Goal: Transaction & Acquisition: Purchase product/service

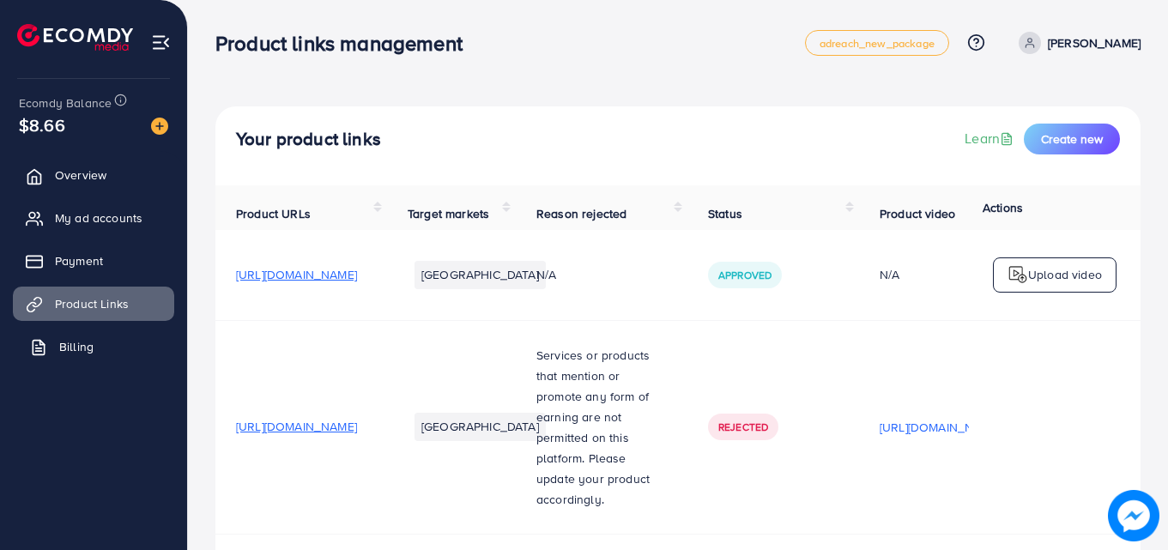
click at [81, 348] on span "Billing" at bounding box center [76, 346] width 34 height 17
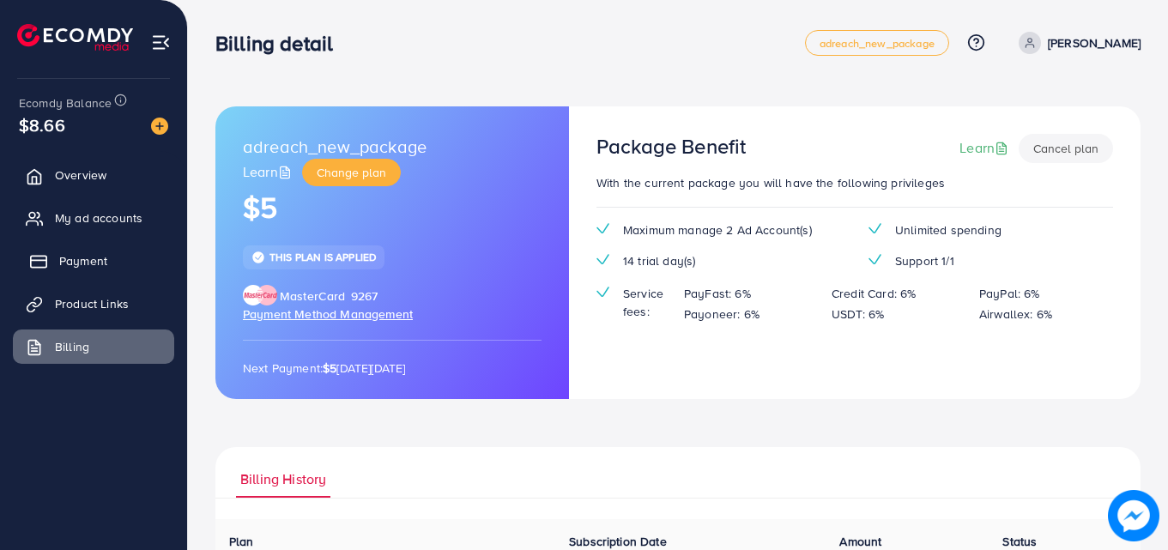
click at [74, 263] on span "Payment" at bounding box center [83, 260] width 48 height 17
click at [100, 260] on span "Payment" at bounding box center [83, 260] width 48 height 17
click at [64, 260] on span "Payment" at bounding box center [83, 260] width 48 height 17
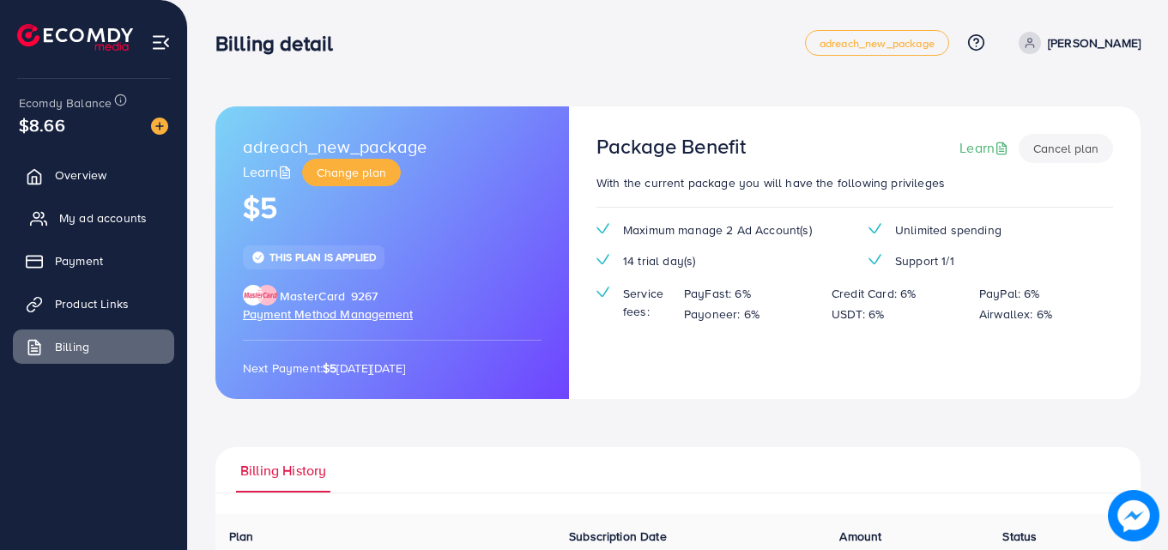
click at [78, 205] on link "My ad accounts" at bounding box center [93, 218] width 161 height 34
click at [82, 248] on link "Payment" at bounding box center [93, 261] width 161 height 34
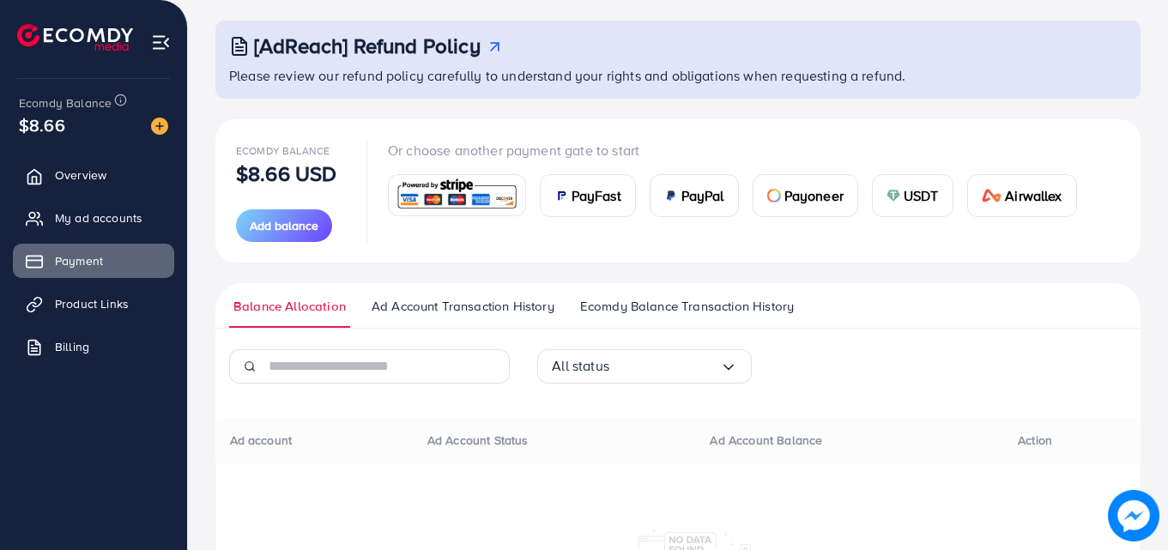
scroll to position [155, 0]
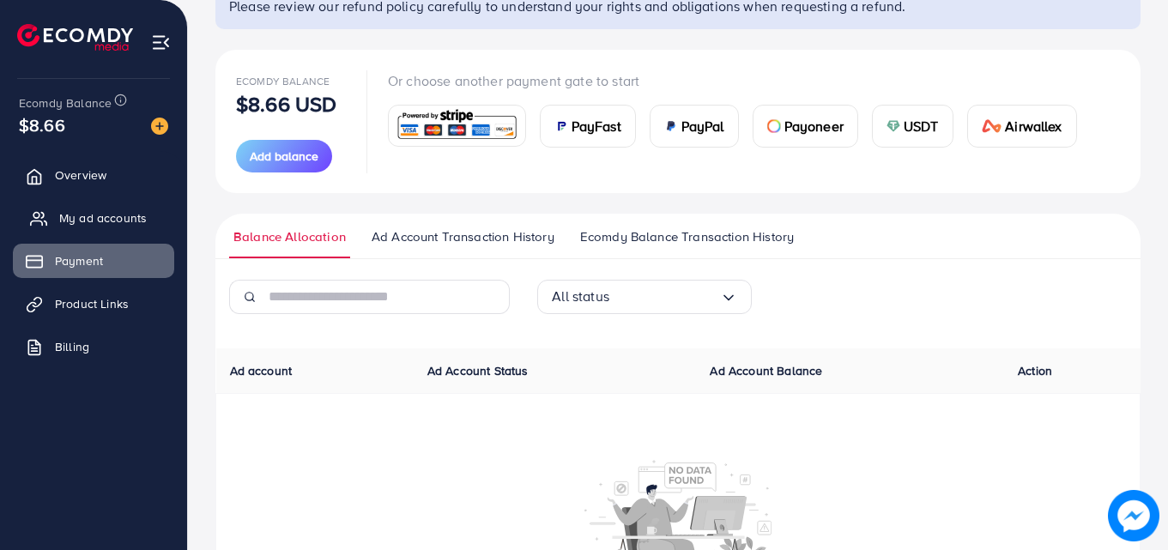
click at [90, 224] on span "My ad accounts" at bounding box center [103, 217] width 88 height 17
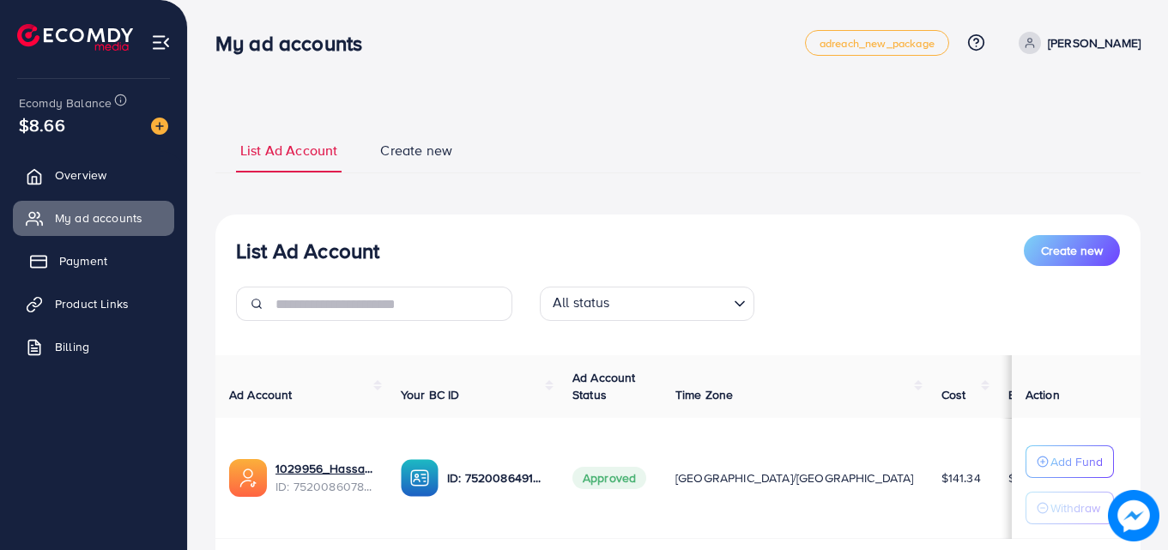
click at [89, 256] on span "Payment" at bounding box center [83, 260] width 48 height 17
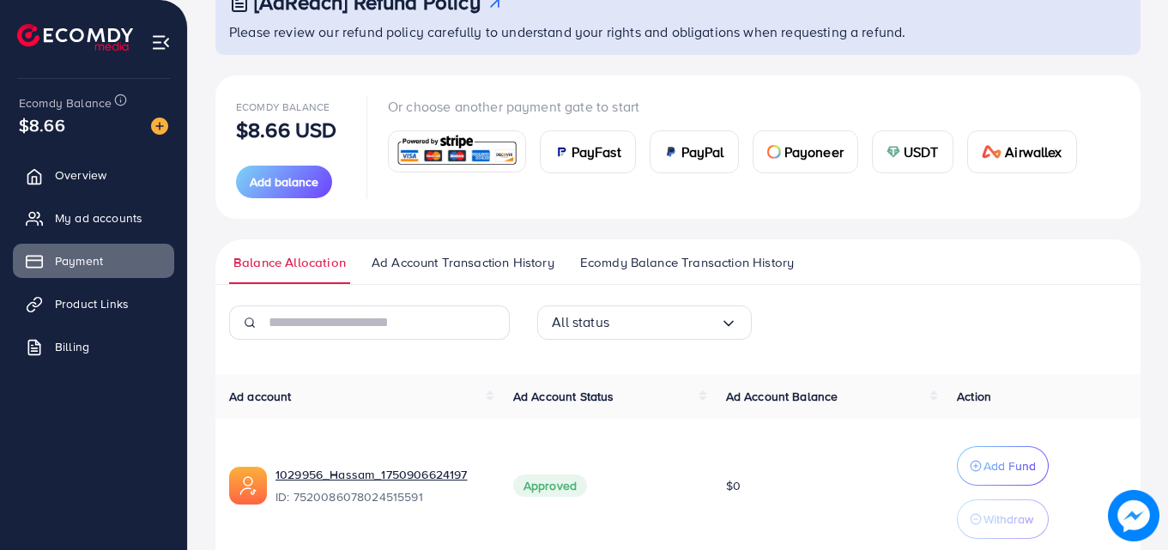
scroll to position [119, 0]
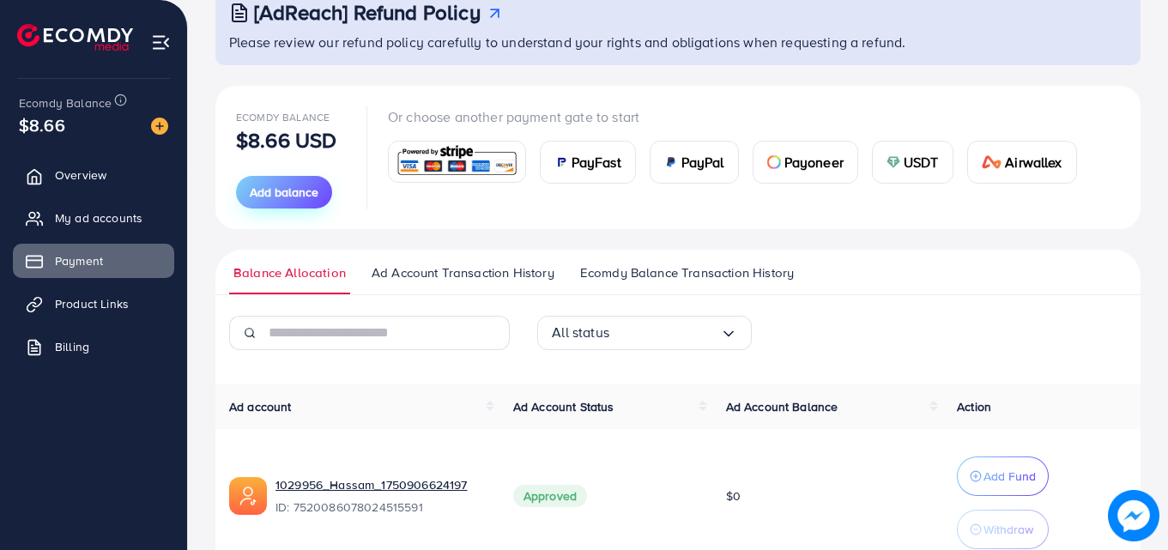
click at [261, 197] on span "Add balance" at bounding box center [284, 192] width 69 height 17
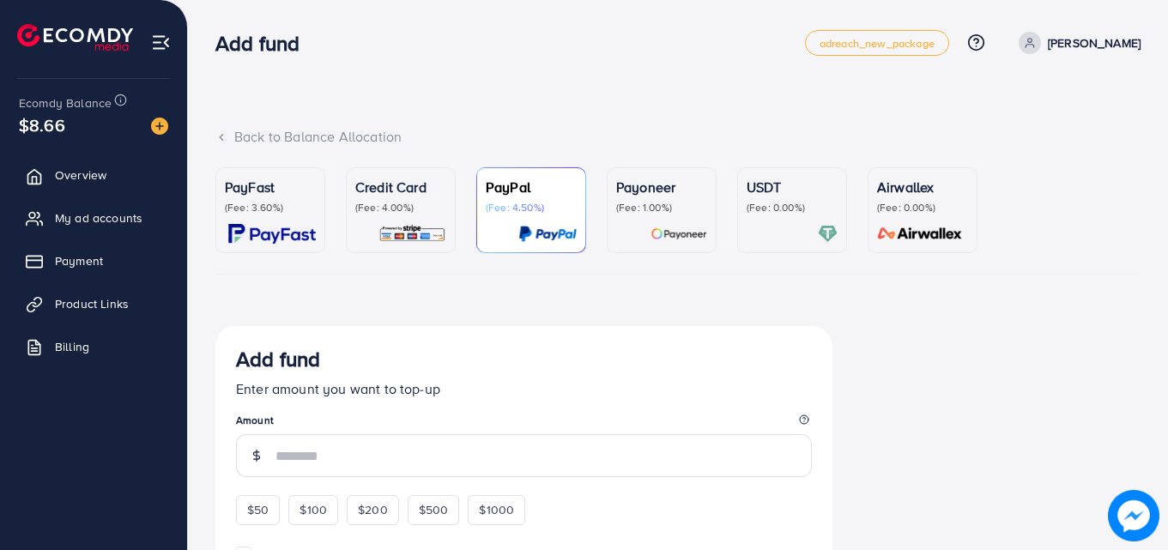
click at [264, 194] on p "PayFast" at bounding box center [270, 187] width 91 height 21
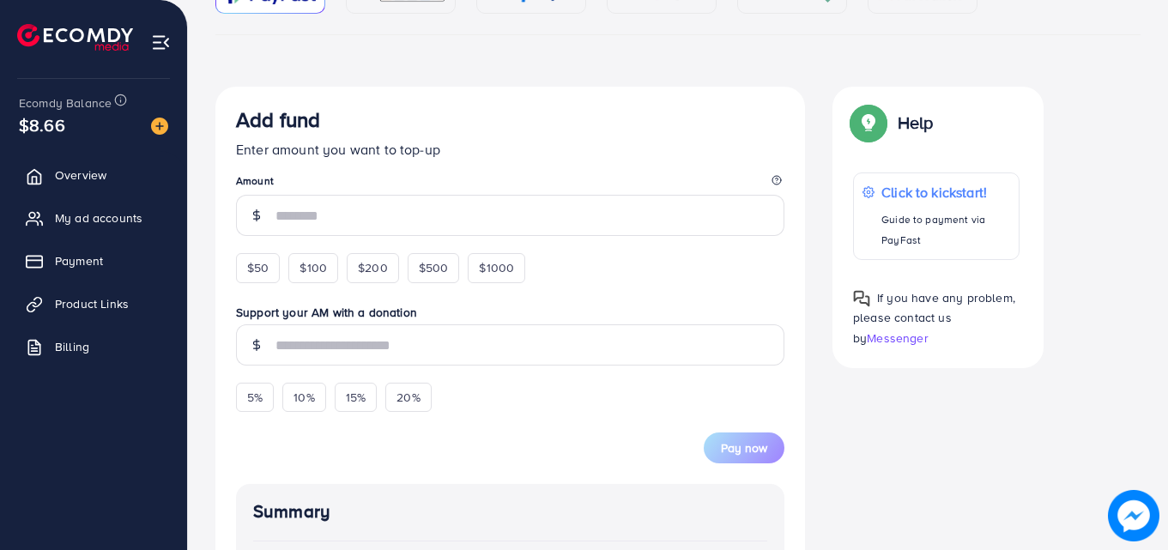
scroll to position [258, 0]
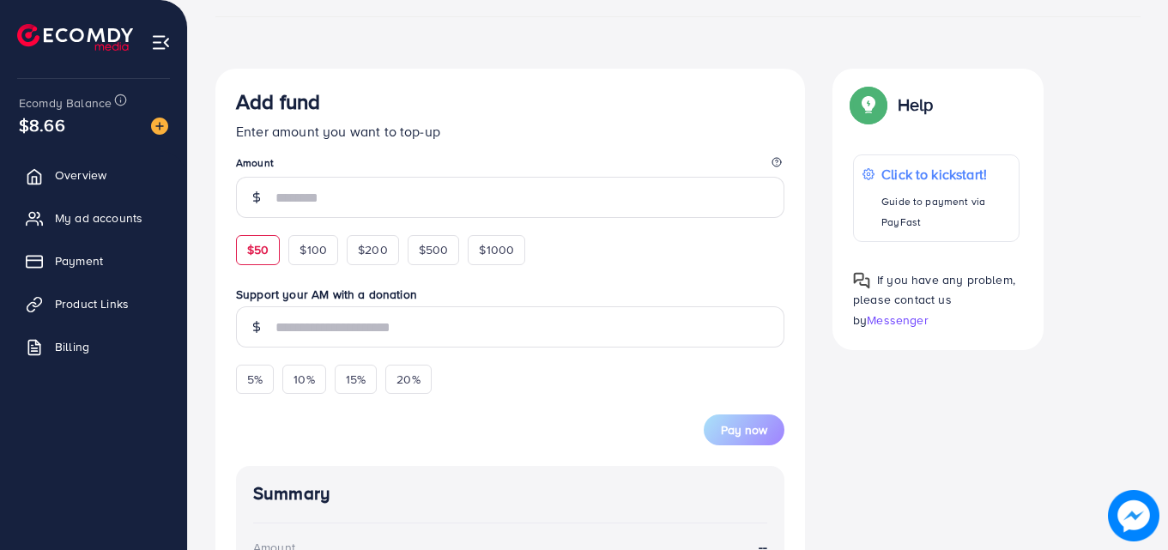
click at [260, 250] on span "$50" at bounding box center [257, 249] width 21 height 17
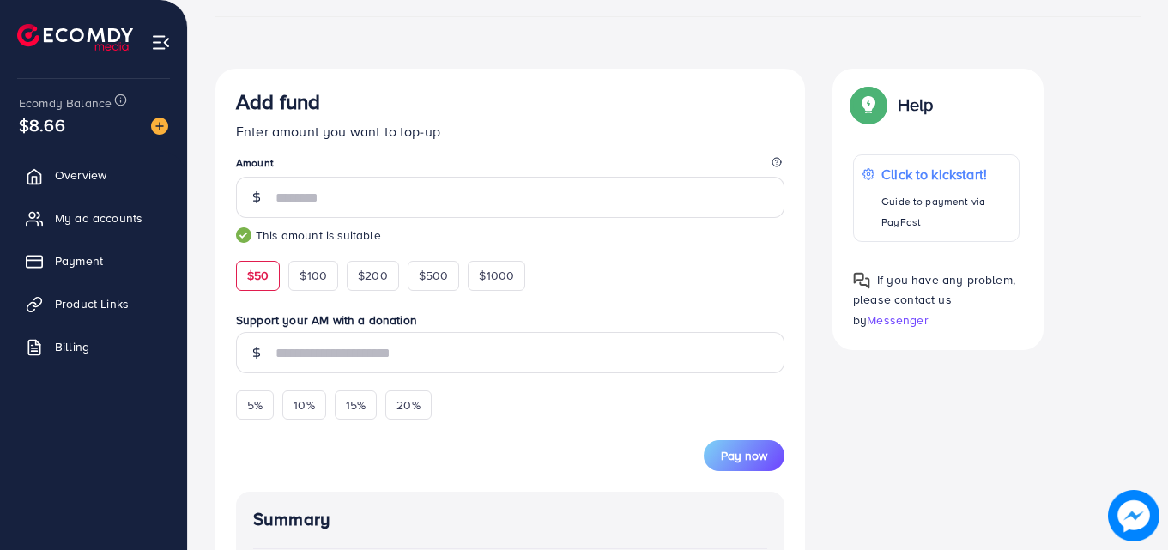
drag, startPoint x: 366, startPoint y: 225, endPoint x: 378, endPoint y: 209, distance: 19.6
click at [367, 224] on span "** This amount is suitable" at bounding box center [510, 210] width 549 height 67
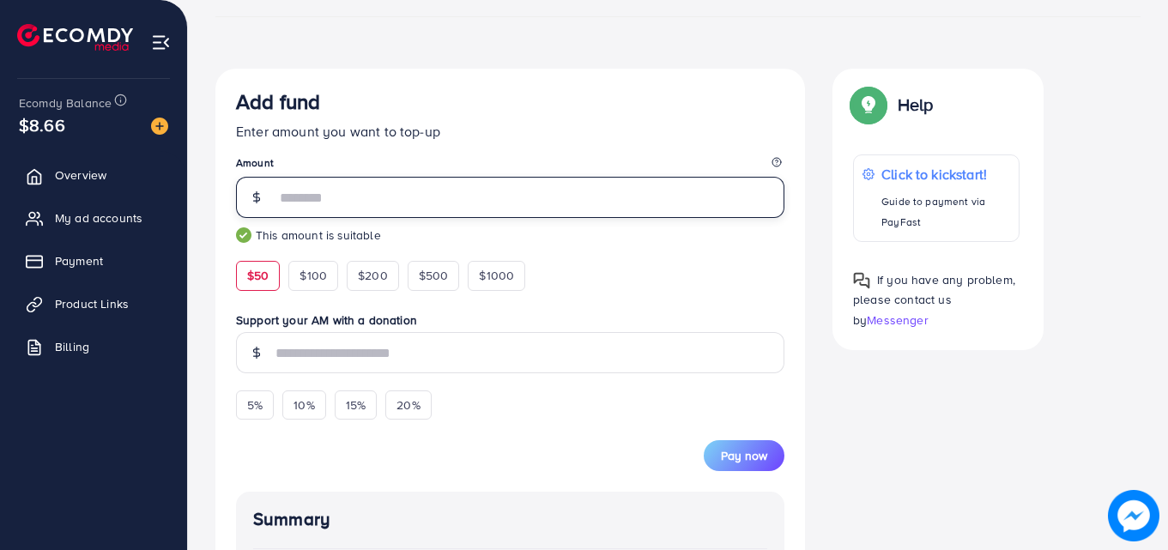
click at [379, 208] on input "**" at bounding box center [530, 197] width 509 height 41
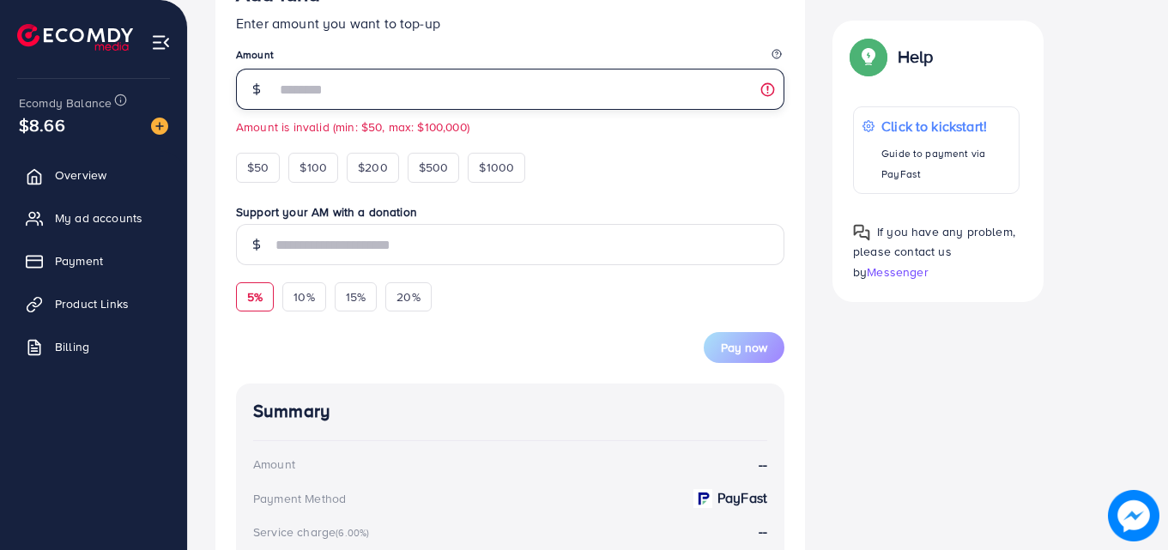
scroll to position [343, 0]
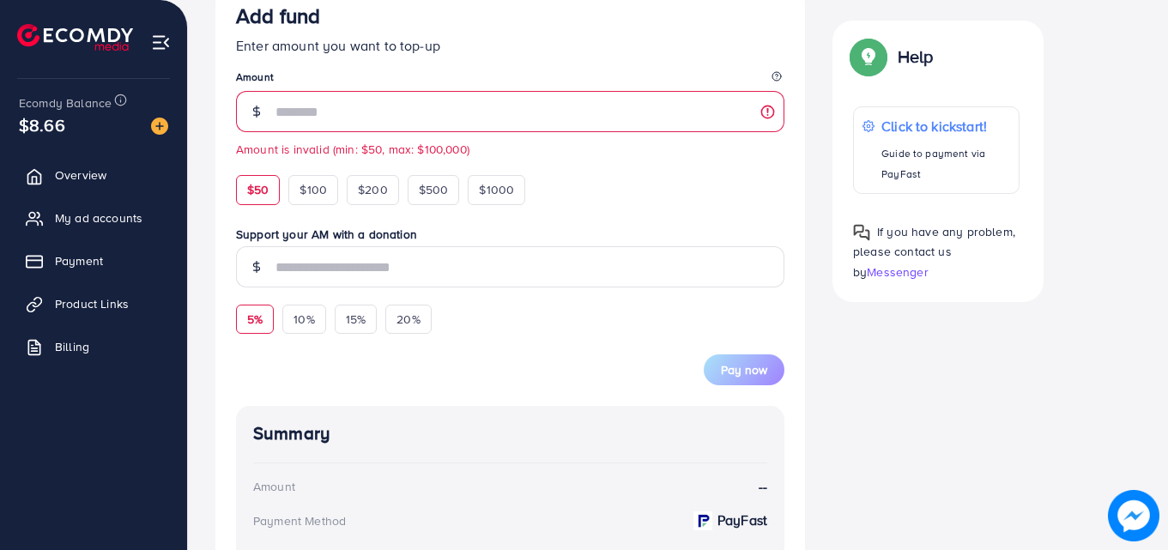
click at [270, 183] on div "$50" at bounding box center [258, 189] width 44 height 29
type input "**"
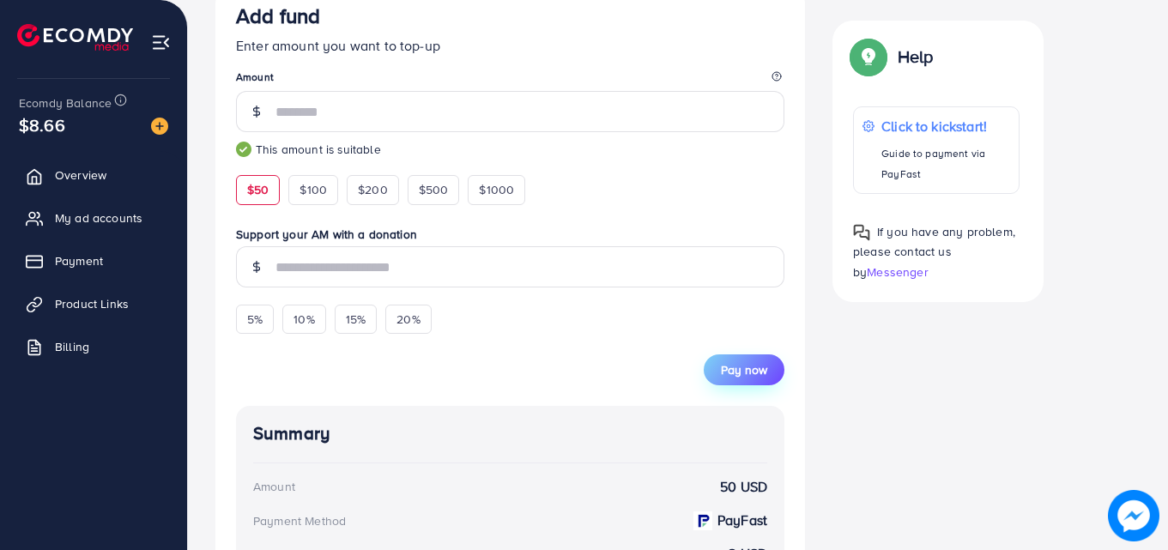
click at [731, 367] on span "Pay now" at bounding box center [744, 369] width 46 height 17
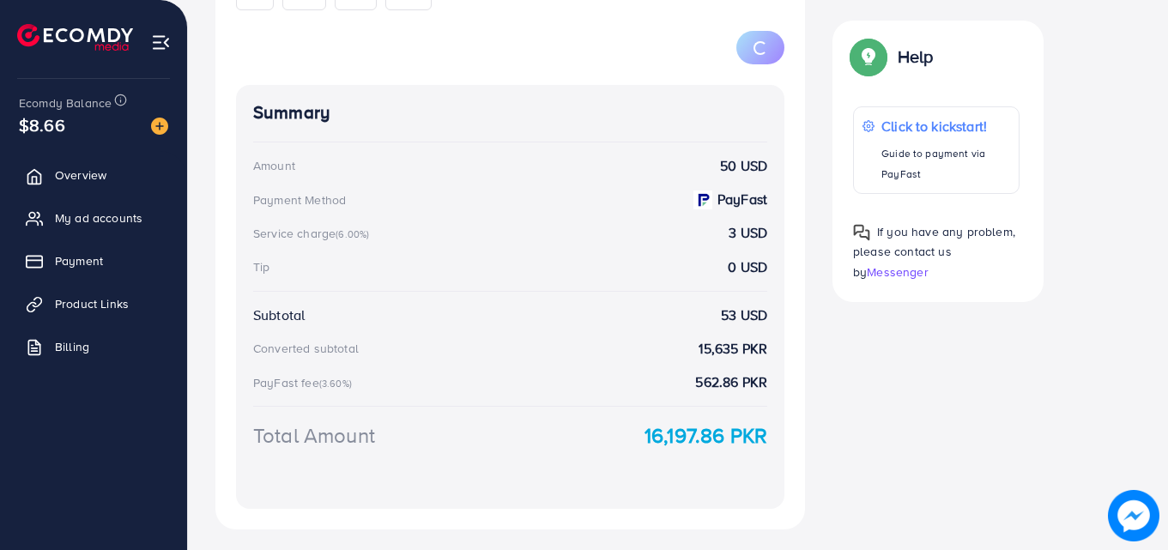
scroll to position [687, 0]
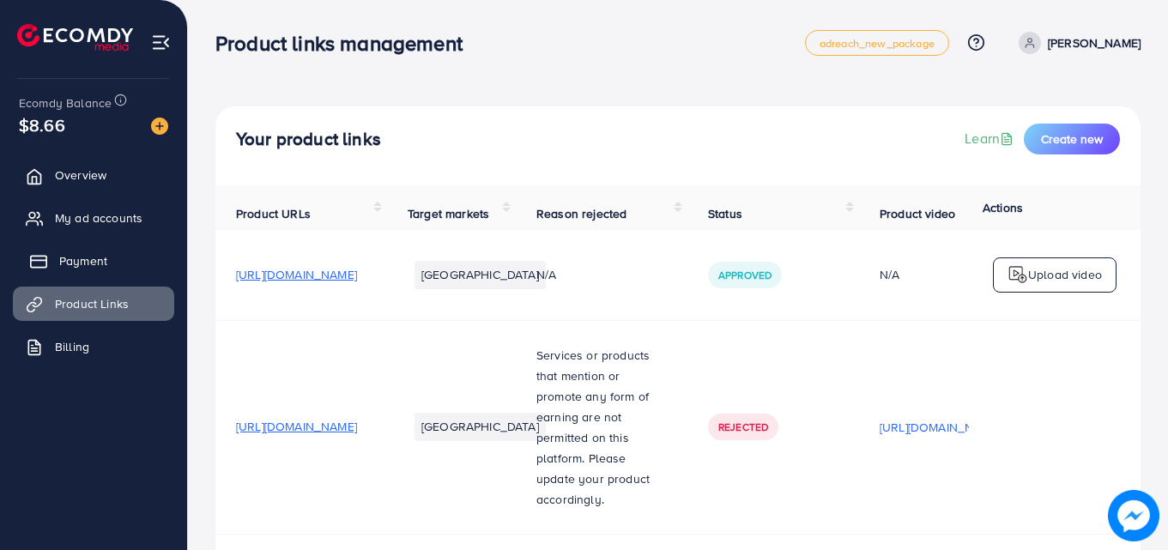
click at [64, 257] on span "Payment" at bounding box center [83, 260] width 48 height 17
click at [89, 269] on span "Payment" at bounding box center [83, 260] width 48 height 17
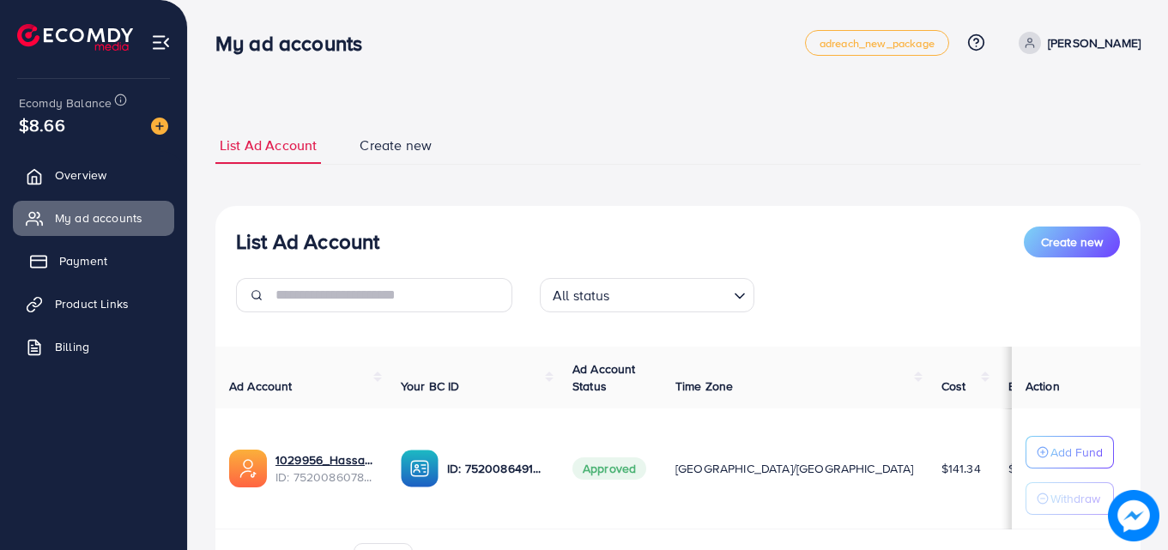
click at [70, 270] on link "Payment" at bounding box center [93, 261] width 161 height 34
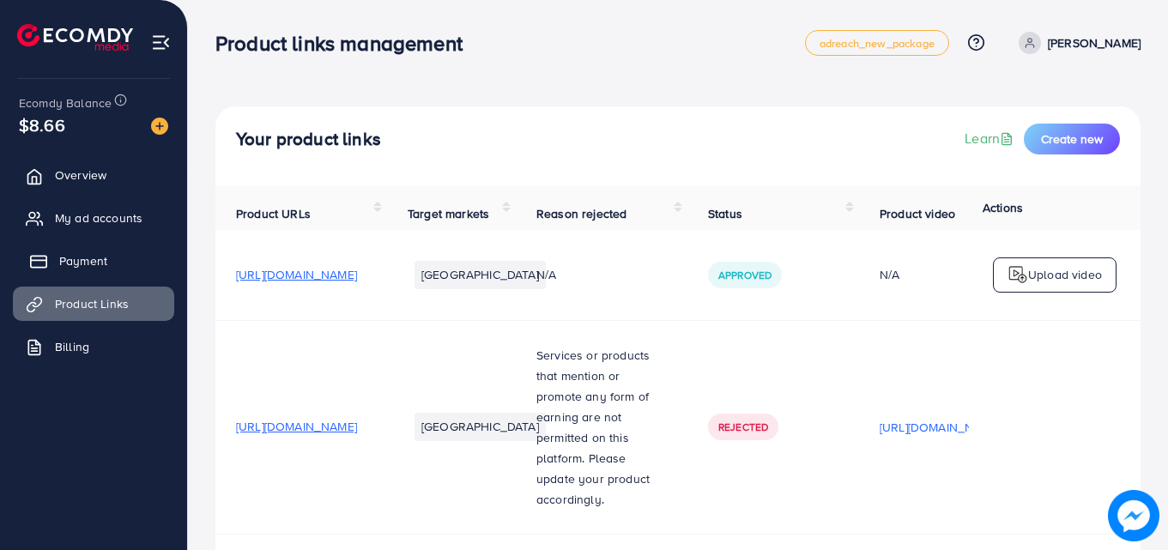
click at [94, 257] on span "Payment" at bounding box center [83, 260] width 48 height 17
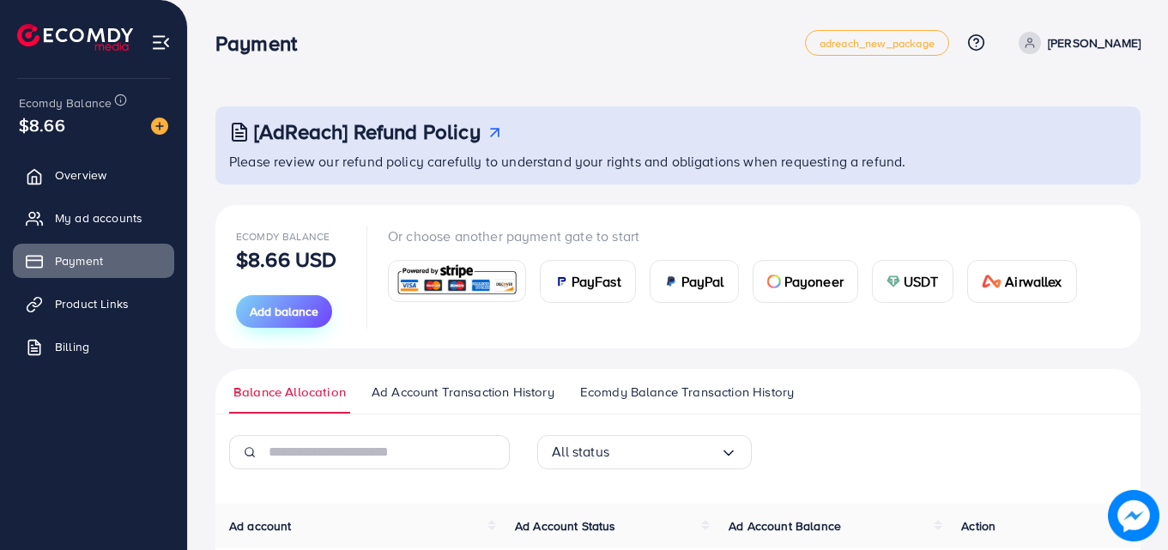
click at [293, 307] on span "Add balance" at bounding box center [284, 311] width 69 height 17
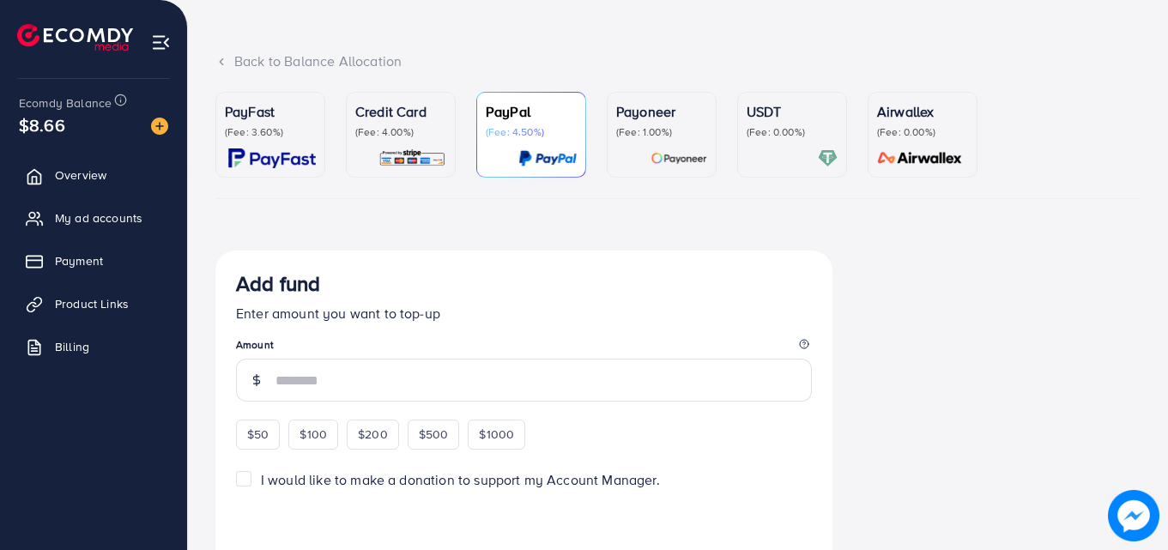
scroll to position [86, 0]
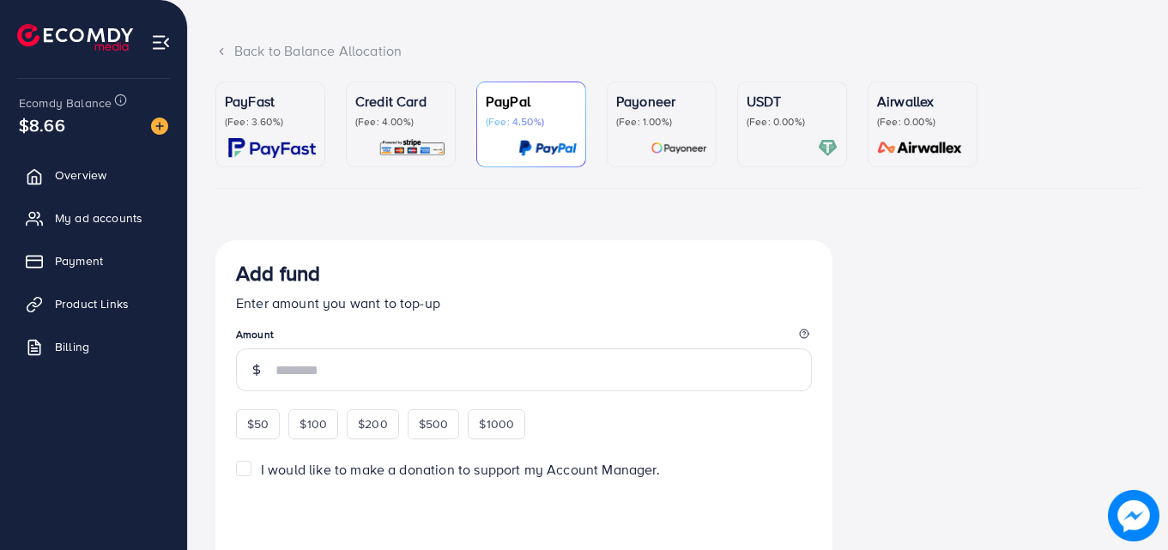
click at [257, 150] on img at bounding box center [272, 148] width 88 height 20
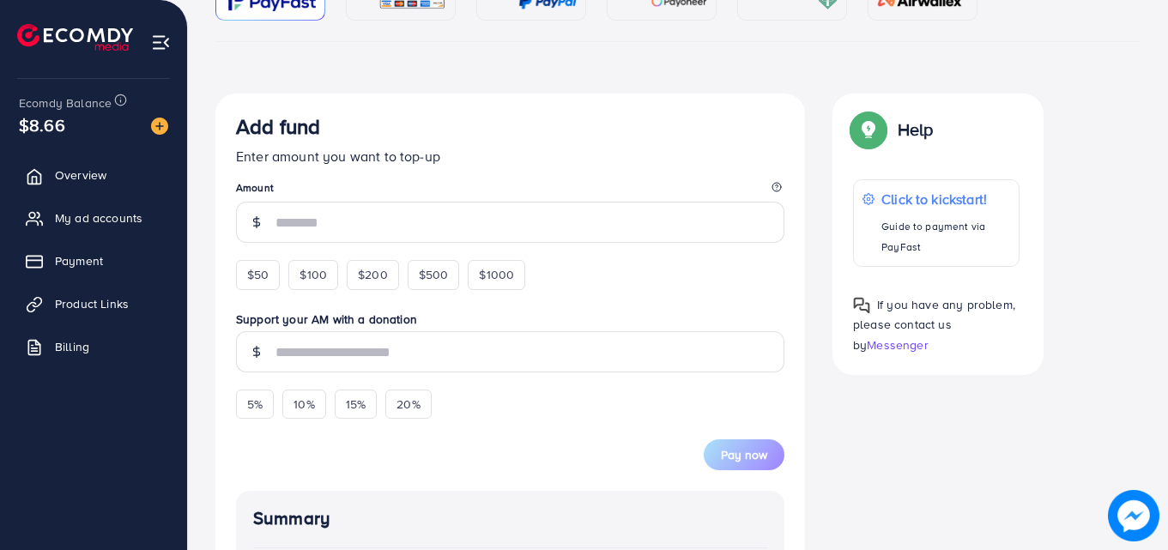
scroll to position [258, 0]
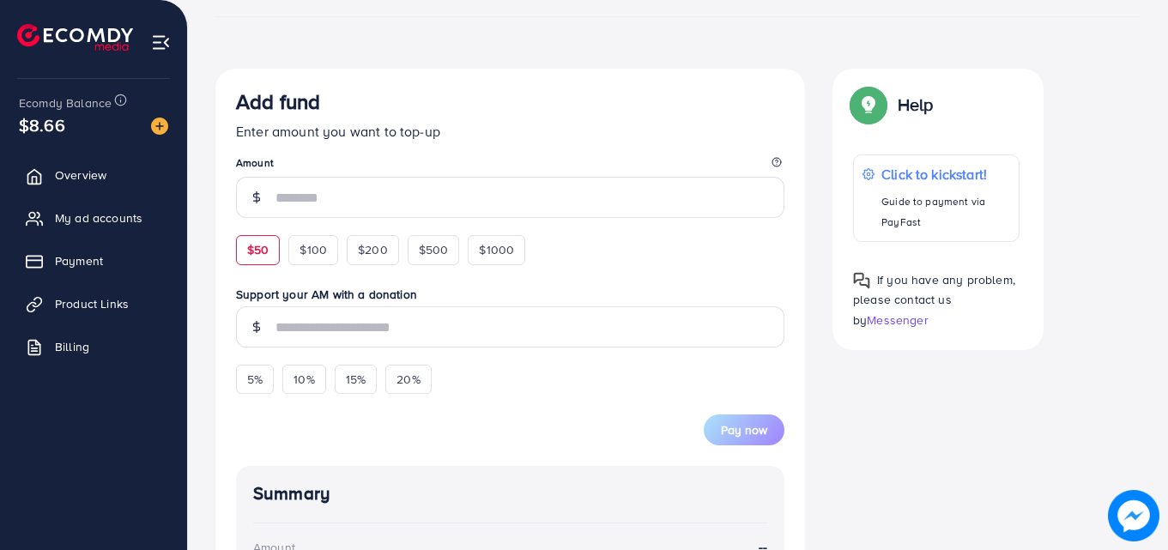
click at [268, 246] on span "$50" at bounding box center [257, 249] width 21 height 17
type input "**"
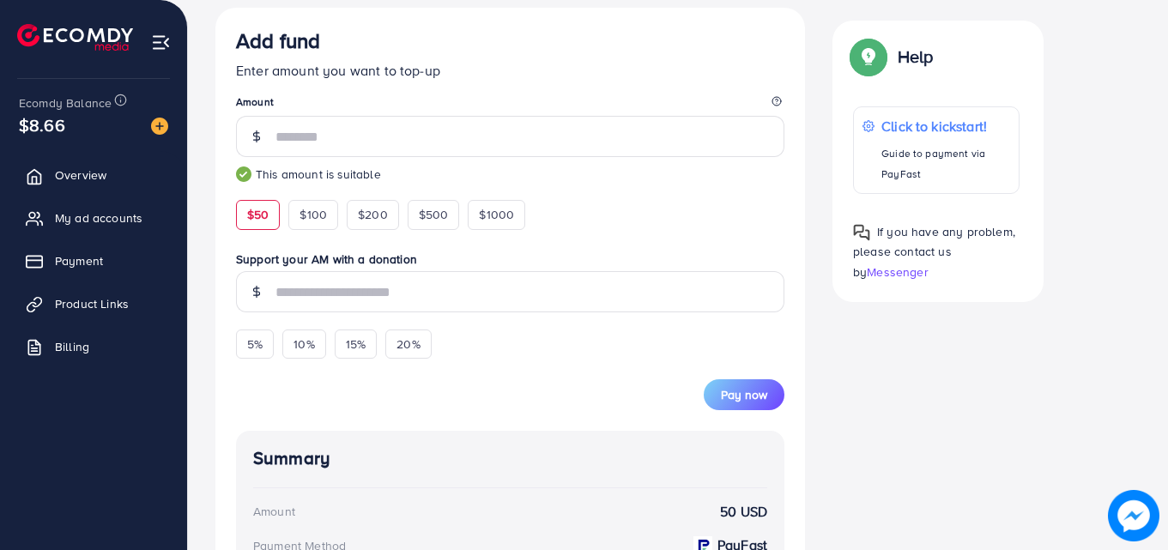
scroll to position [343, 0]
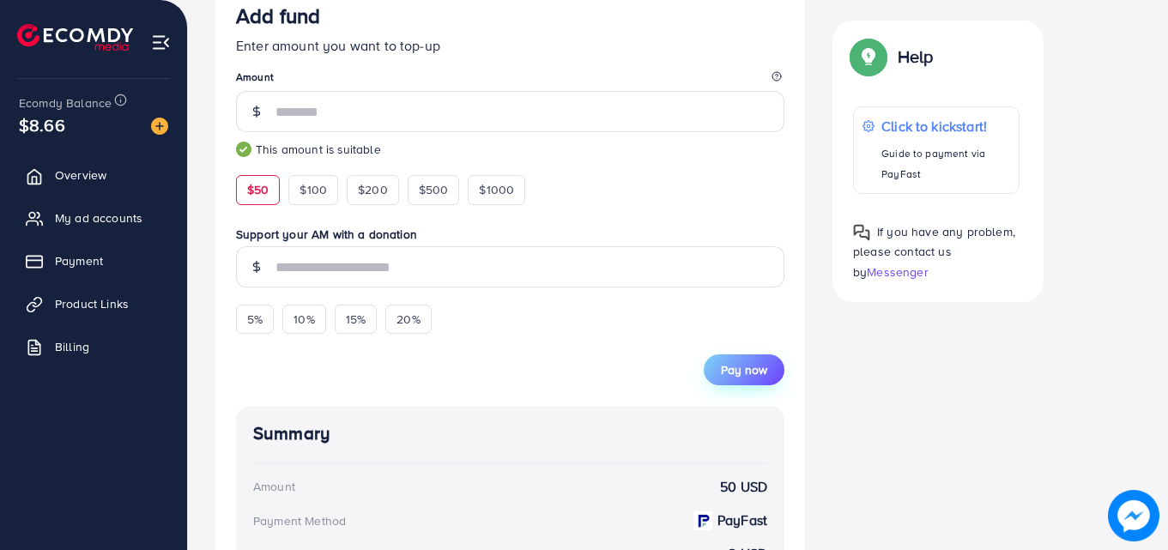
click at [753, 375] on span "Pay now" at bounding box center [744, 369] width 46 height 17
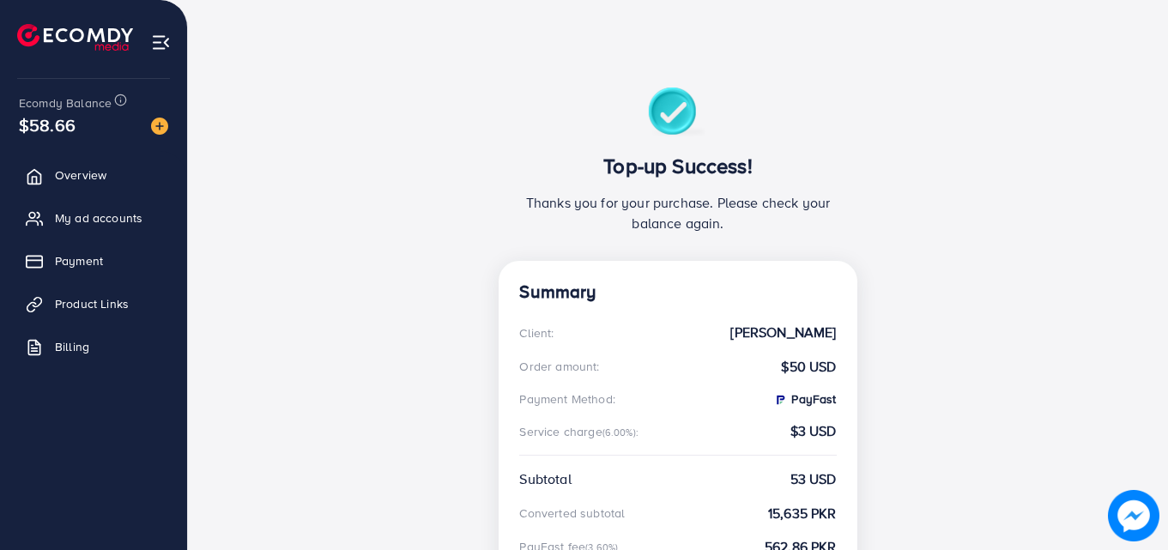
scroll to position [79, 0]
click at [90, 343] on span "Billing" at bounding box center [76, 346] width 34 height 17
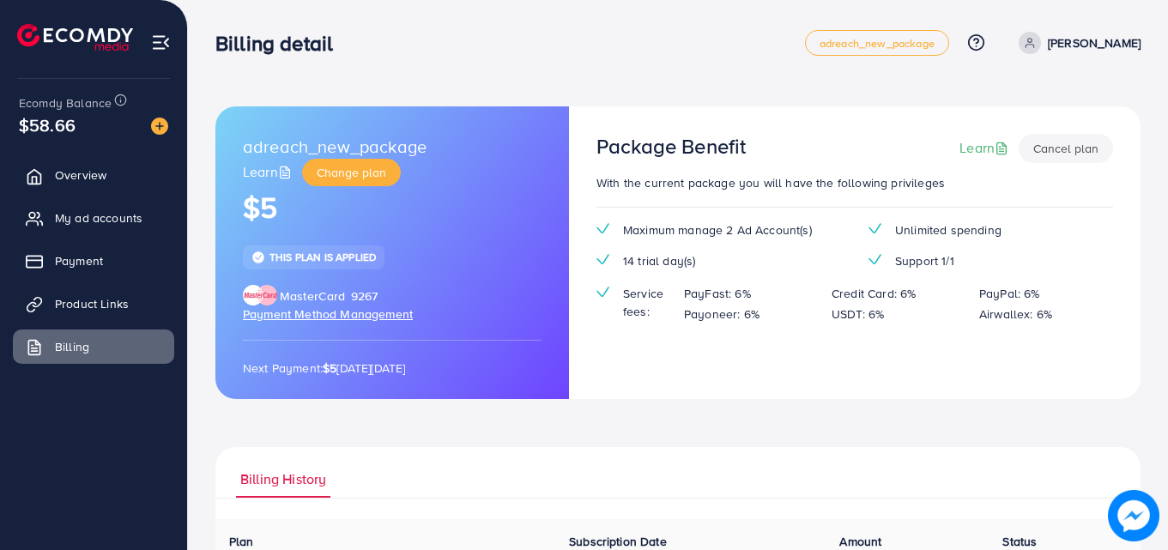
click at [350, 314] on span "Payment Method Management" at bounding box center [328, 314] width 170 height 17
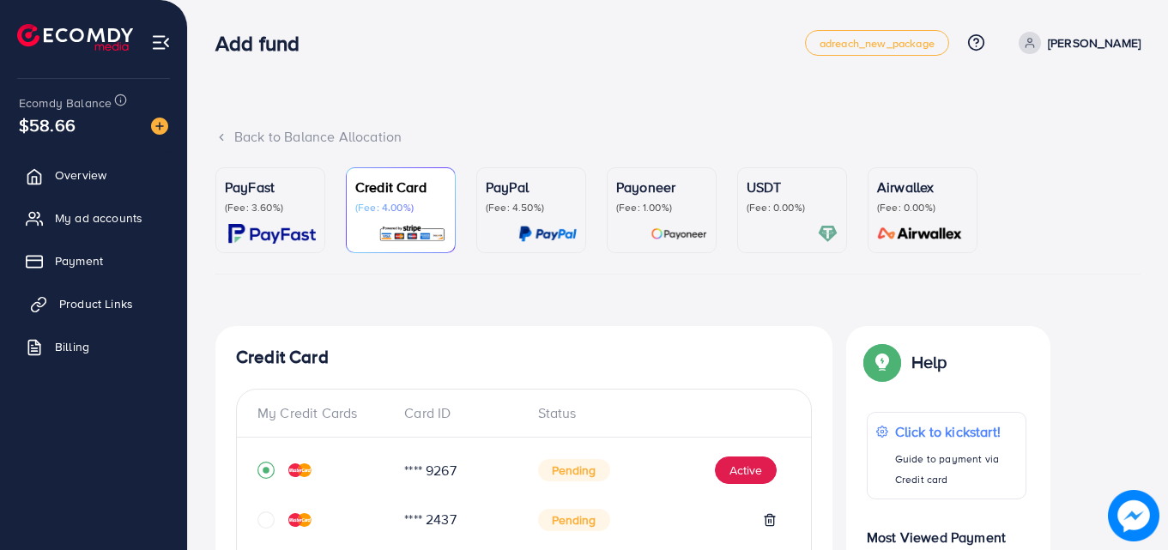
click at [88, 301] on span "Product Links" at bounding box center [96, 303] width 74 height 17
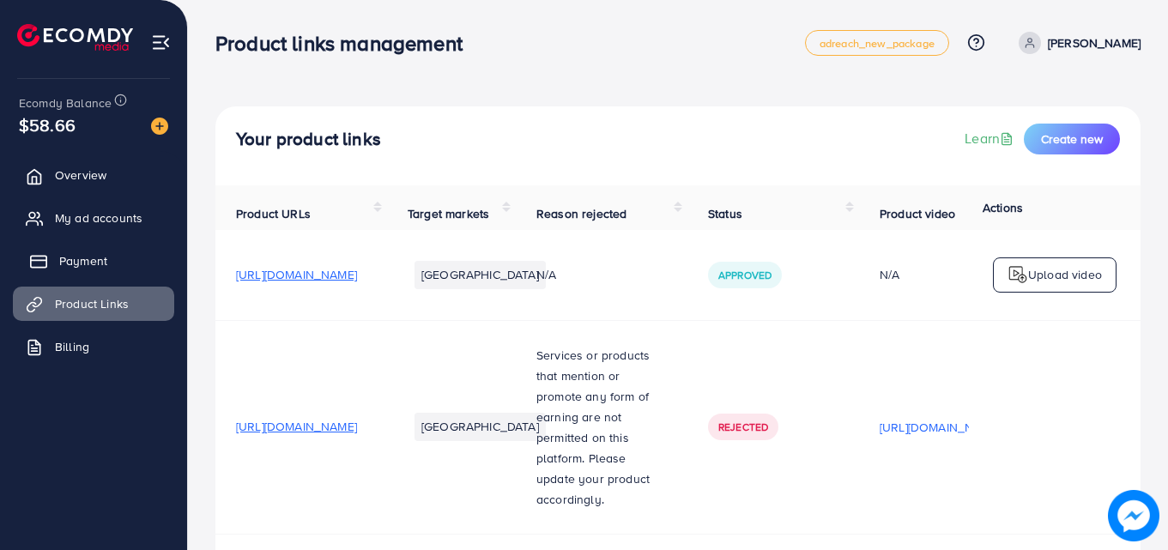
click at [64, 253] on span "Payment" at bounding box center [83, 260] width 48 height 17
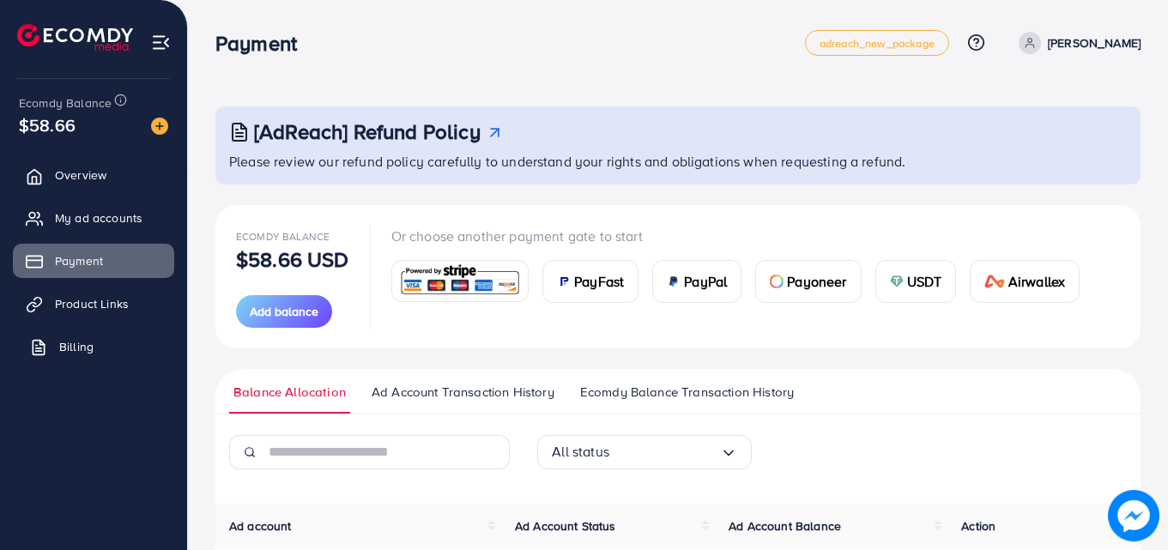
click at [76, 348] on span "Billing" at bounding box center [76, 346] width 34 height 17
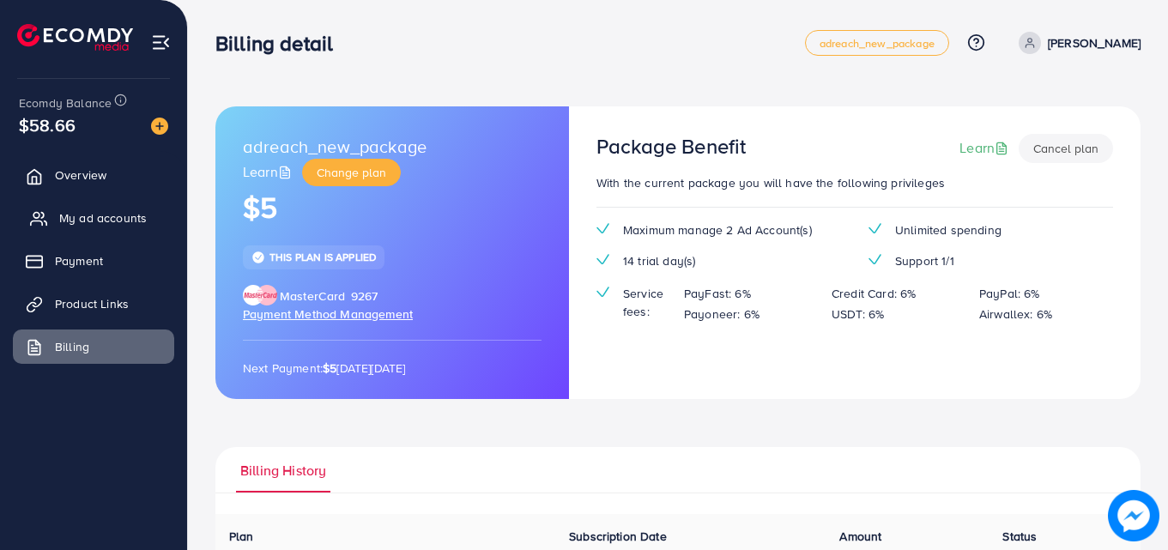
click at [97, 215] on span "My ad accounts" at bounding box center [103, 217] width 88 height 17
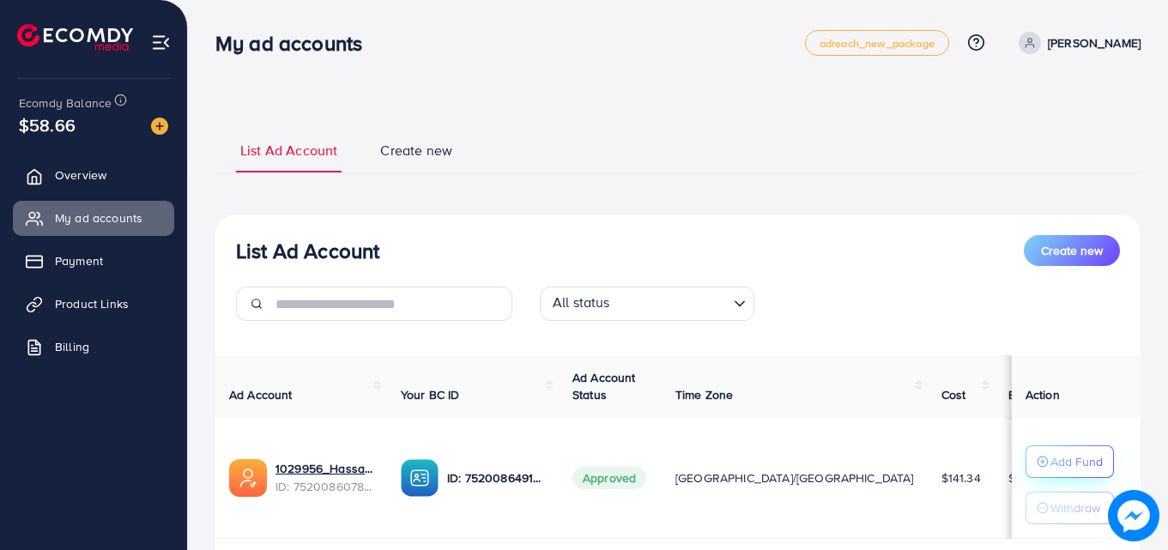
click at [1051, 452] on p "Add Fund" at bounding box center [1077, 462] width 52 height 21
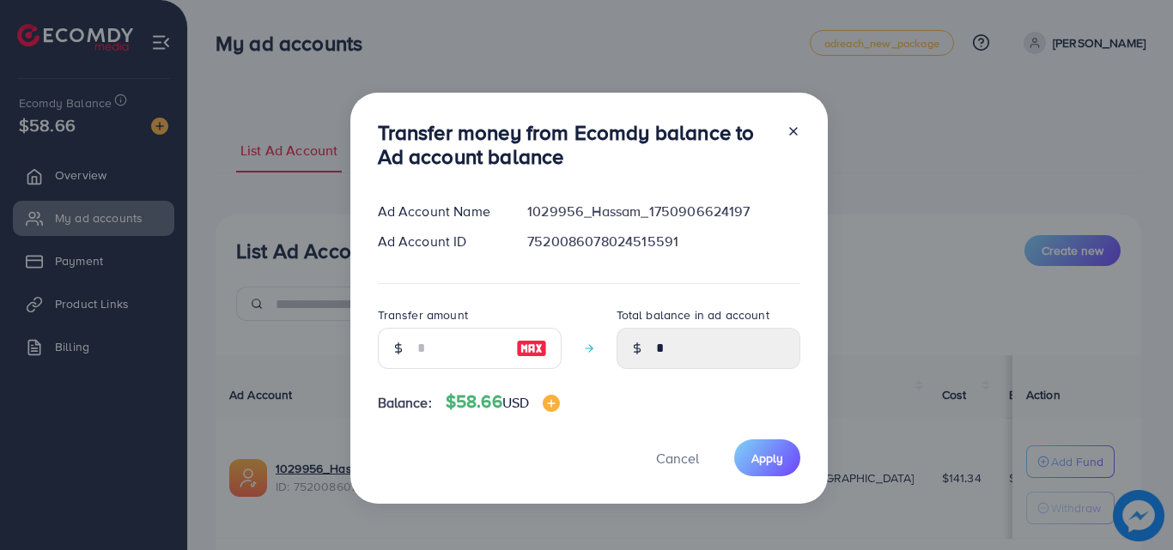
click at [414, 331] on div at bounding box center [398, 348] width 40 height 41
click at [417, 337] on input "number" at bounding box center [460, 348] width 86 height 41
type input "*"
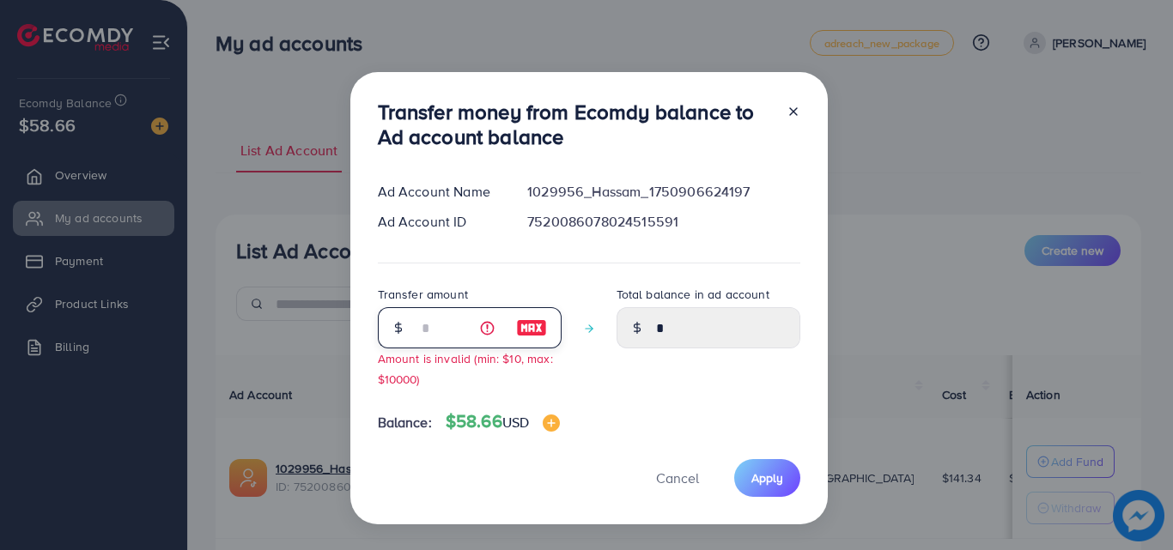
type input "****"
type input "**"
type input "*****"
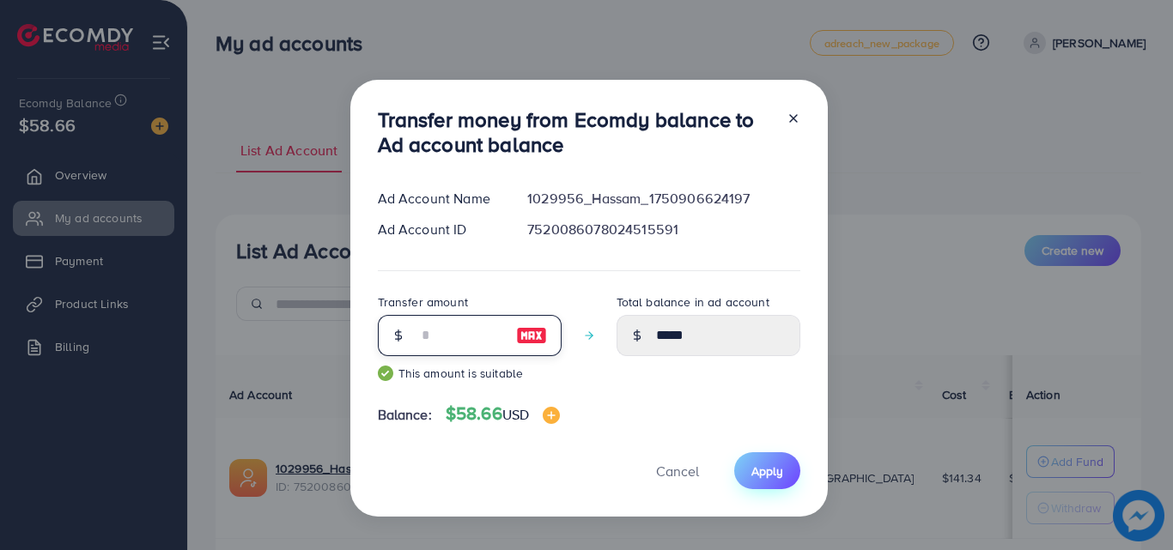
type input "**"
click at [782, 471] on button "Apply" at bounding box center [767, 470] width 66 height 37
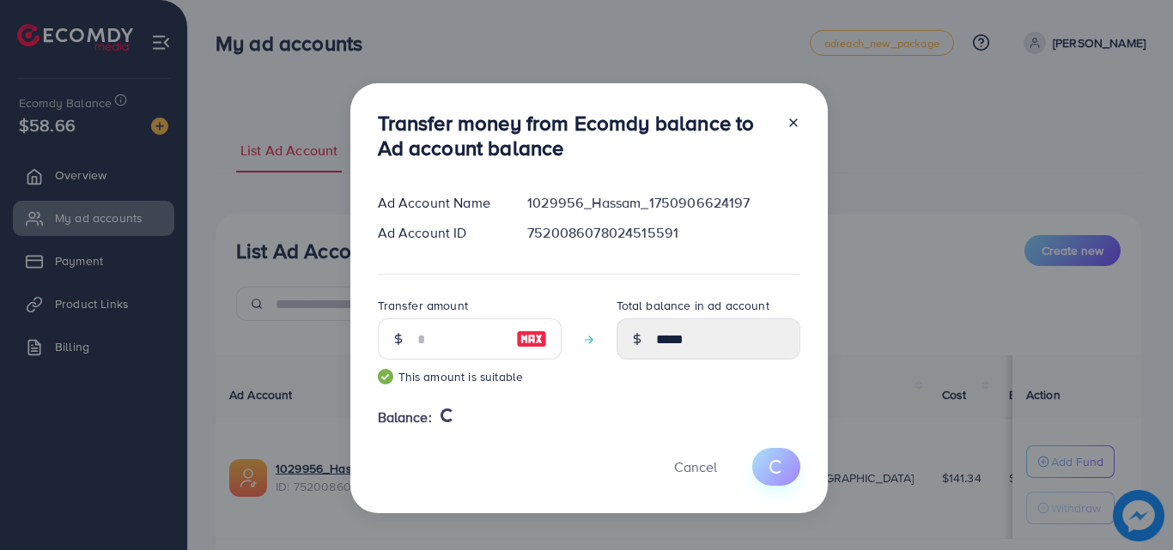
type input "*"
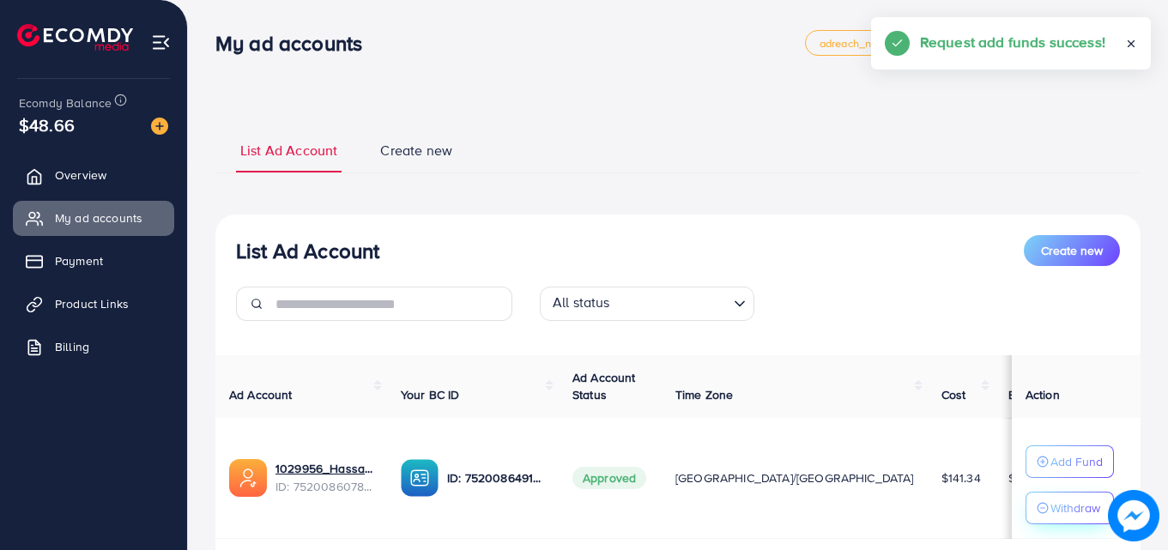
click at [1055, 507] on p "Withdraw" at bounding box center [1076, 508] width 50 height 21
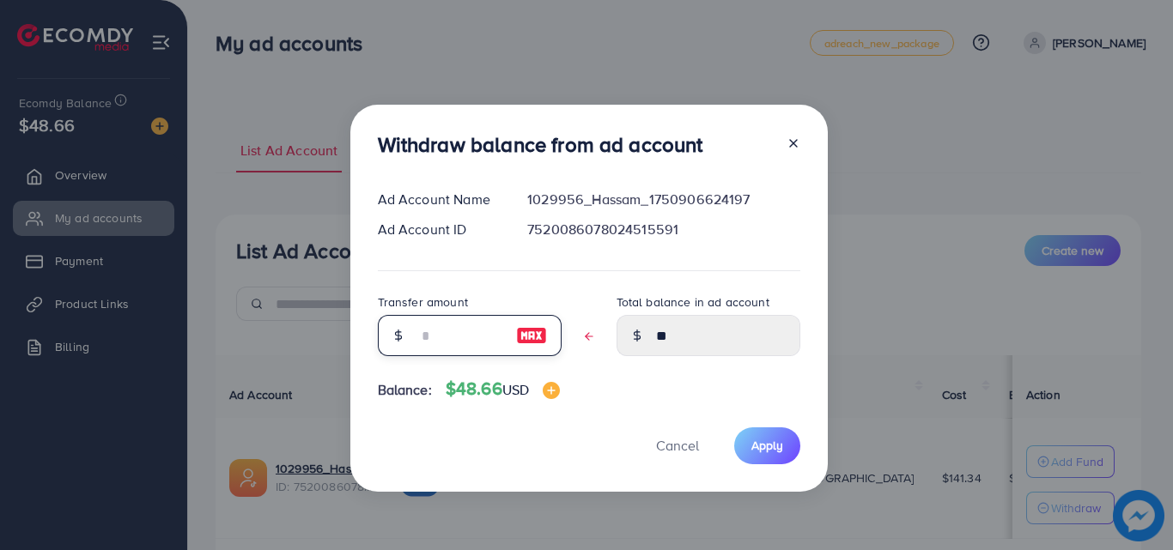
click at [485, 331] on input "text" at bounding box center [460, 335] width 86 height 41
type input "*"
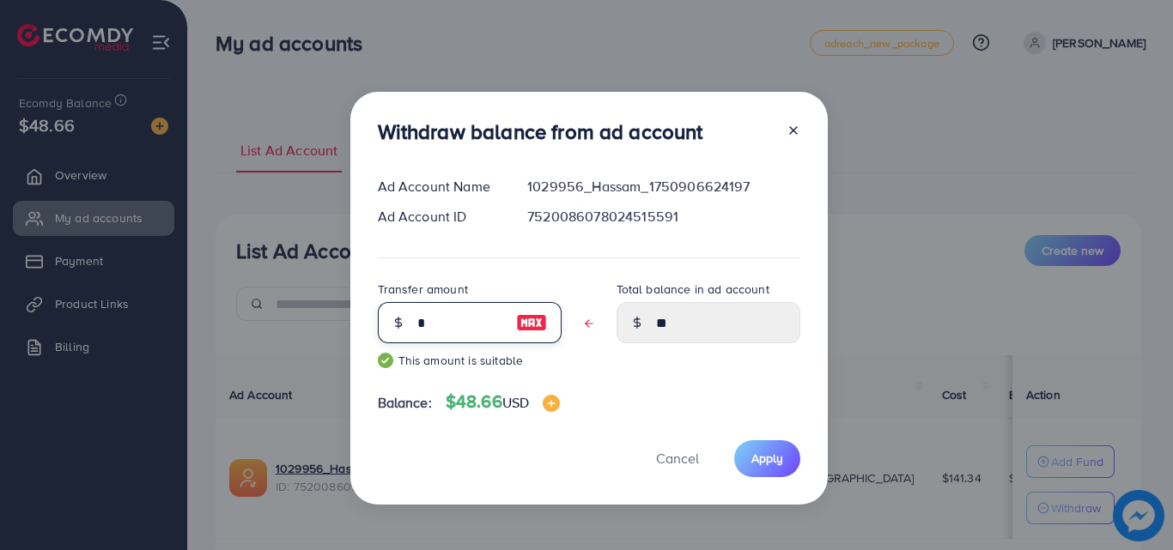
type input "****"
type input "***"
type input "****"
click at [751, 448] on button "Apply" at bounding box center [767, 458] width 66 height 37
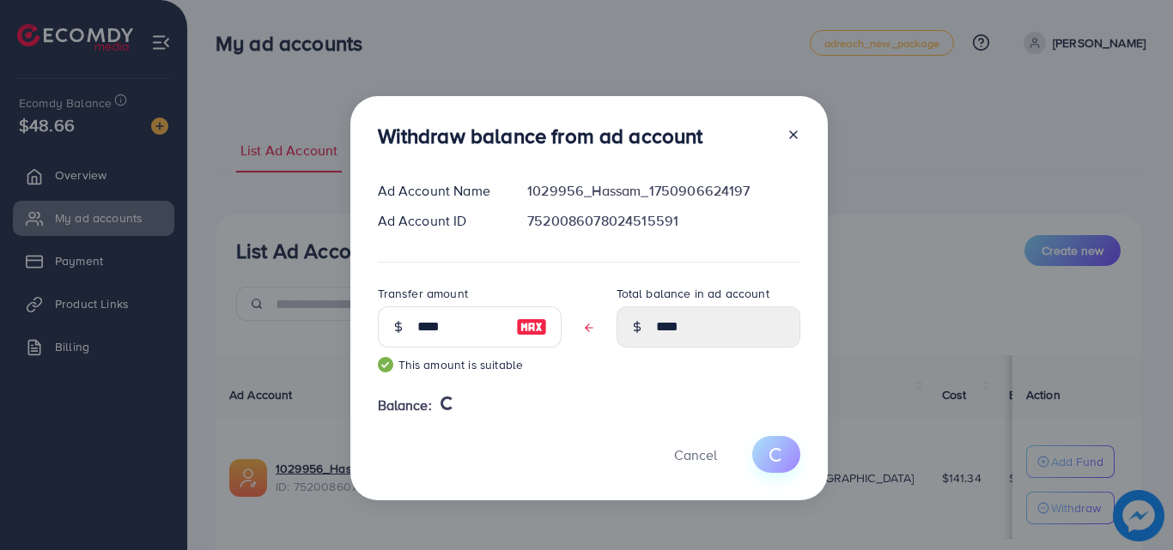
type input "**"
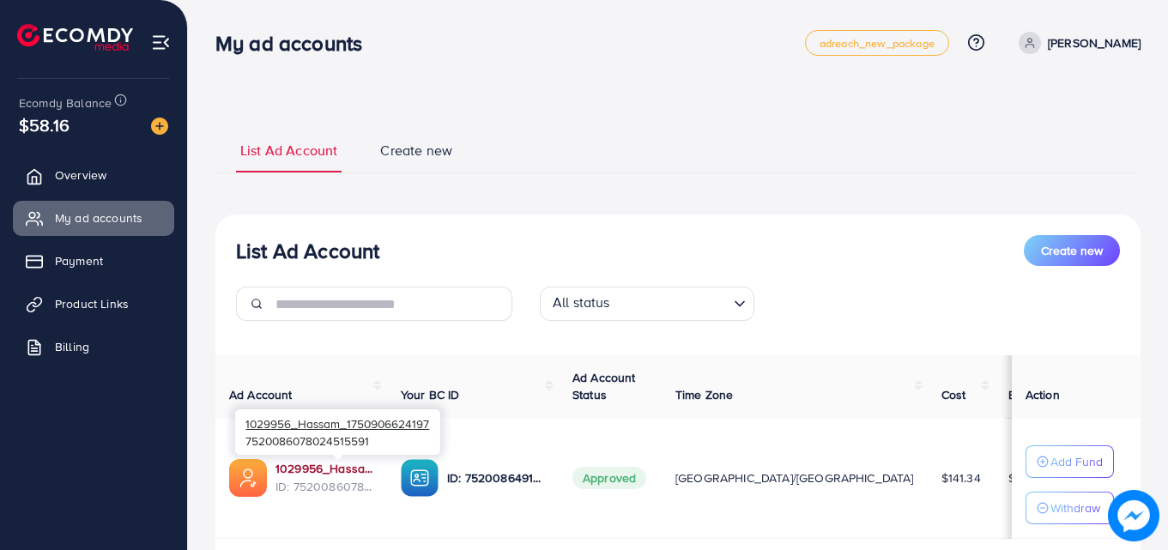
click at [326, 465] on link "1029956_Hassam_1750906624197" at bounding box center [325, 468] width 98 height 17
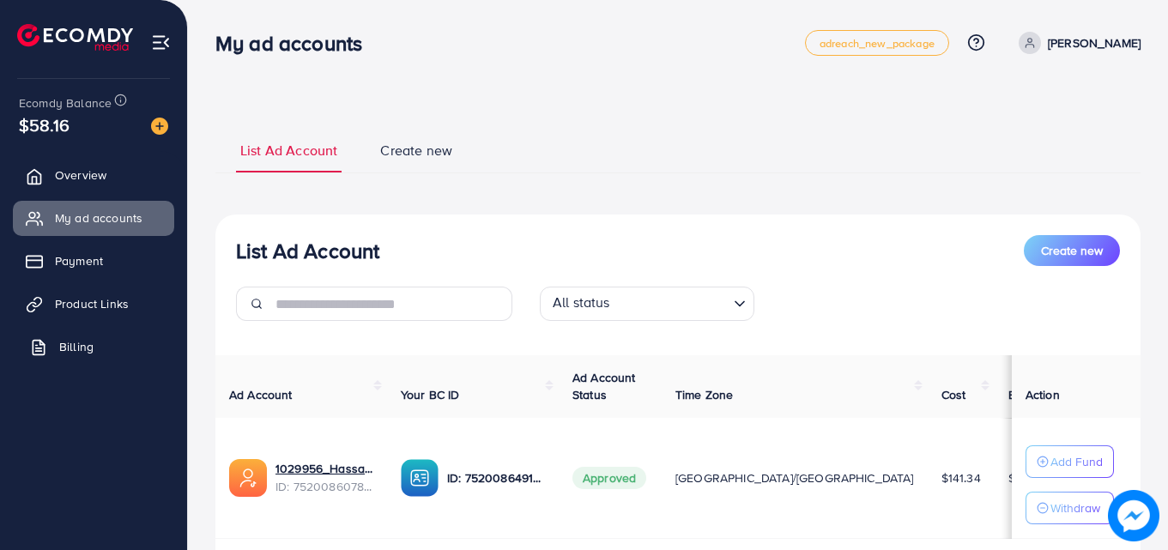
click at [84, 334] on link "Billing" at bounding box center [93, 347] width 161 height 34
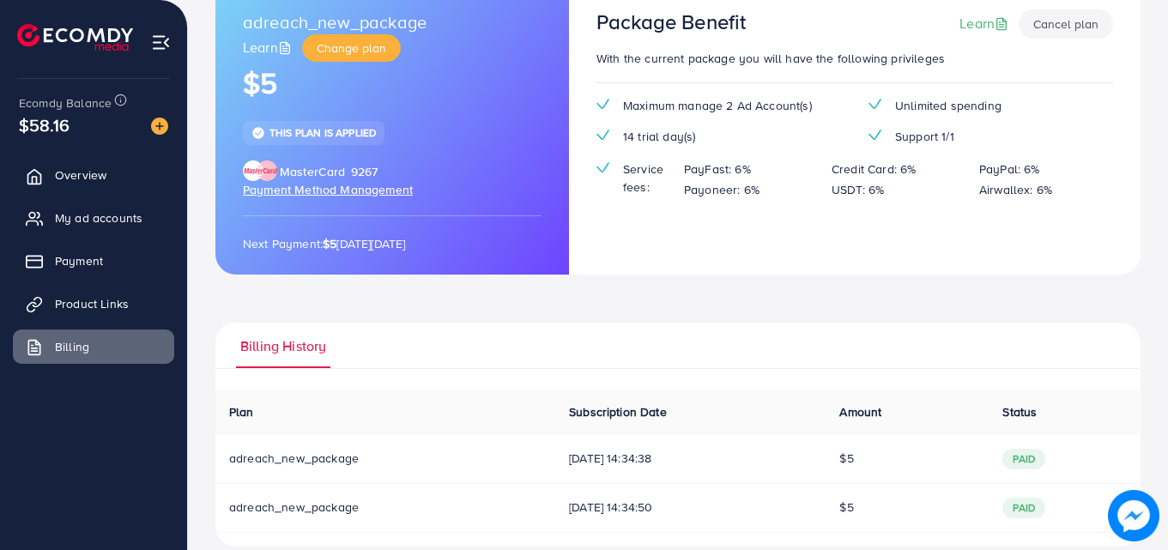
scroll to position [149, 0]
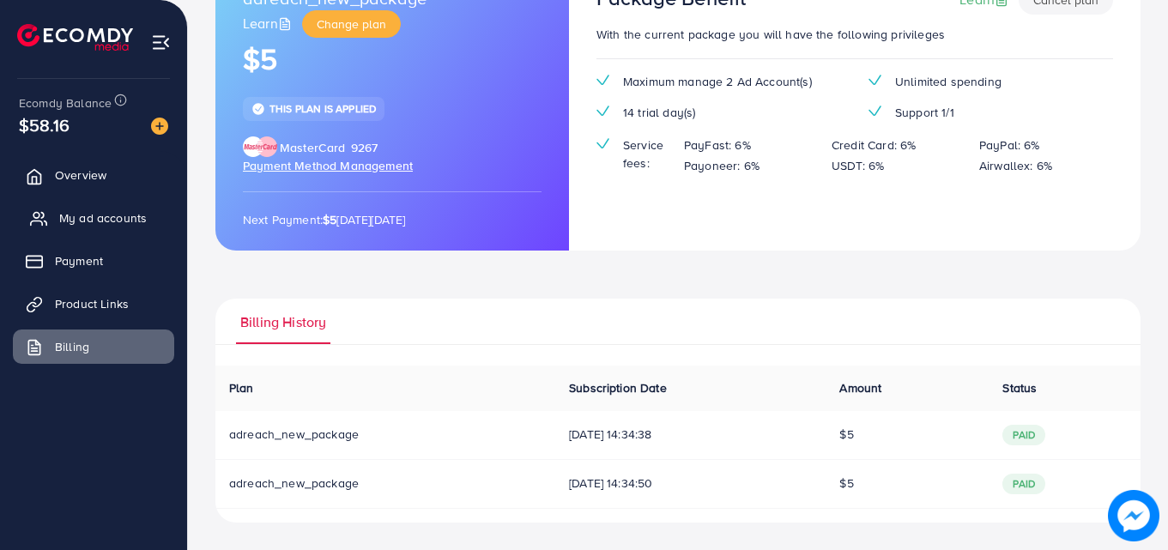
click at [108, 230] on link "My ad accounts" at bounding box center [93, 218] width 161 height 34
